Goal: Go to known website: Access a specific website the user already knows

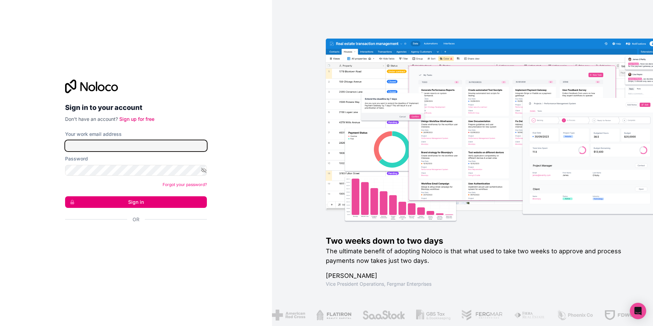
type input "matias.lamela@avenida.com"
click at [148, 198] on button "Sign in" at bounding box center [136, 202] width 142 height 12
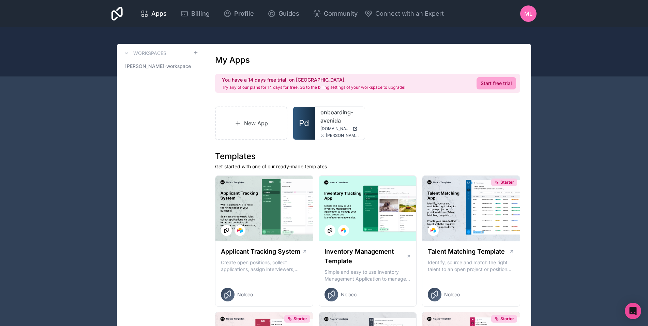
click at [330, 117] on link "onboarding-avenida" at bounding box center [340, 116] width 39 height 16
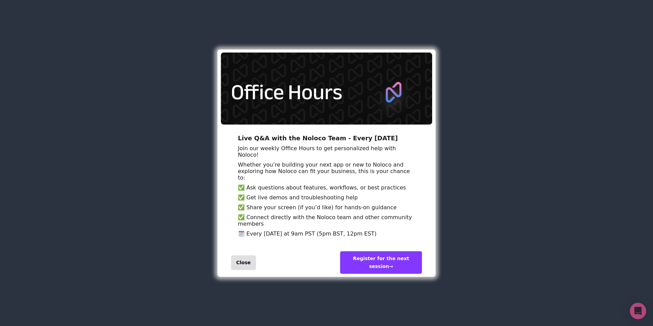
click at [242, 269] on div "Close" at bounding box center [243, 262] width 25 height 15
